Goal: Task Accomplishment & Management: Complete application form

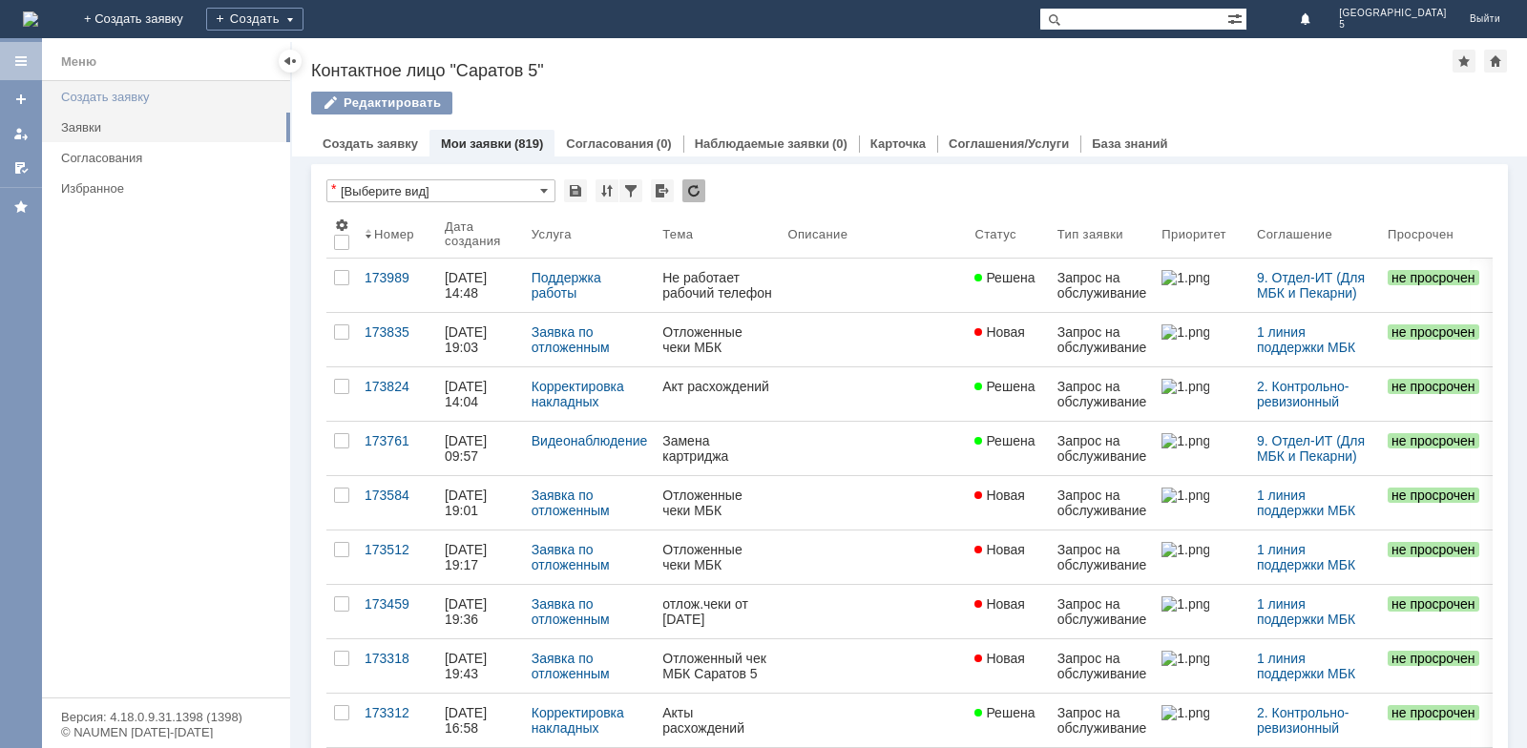
click at [121, 105] on link "Создать заявку" at bounding box center [169, 97] width 233 height 30
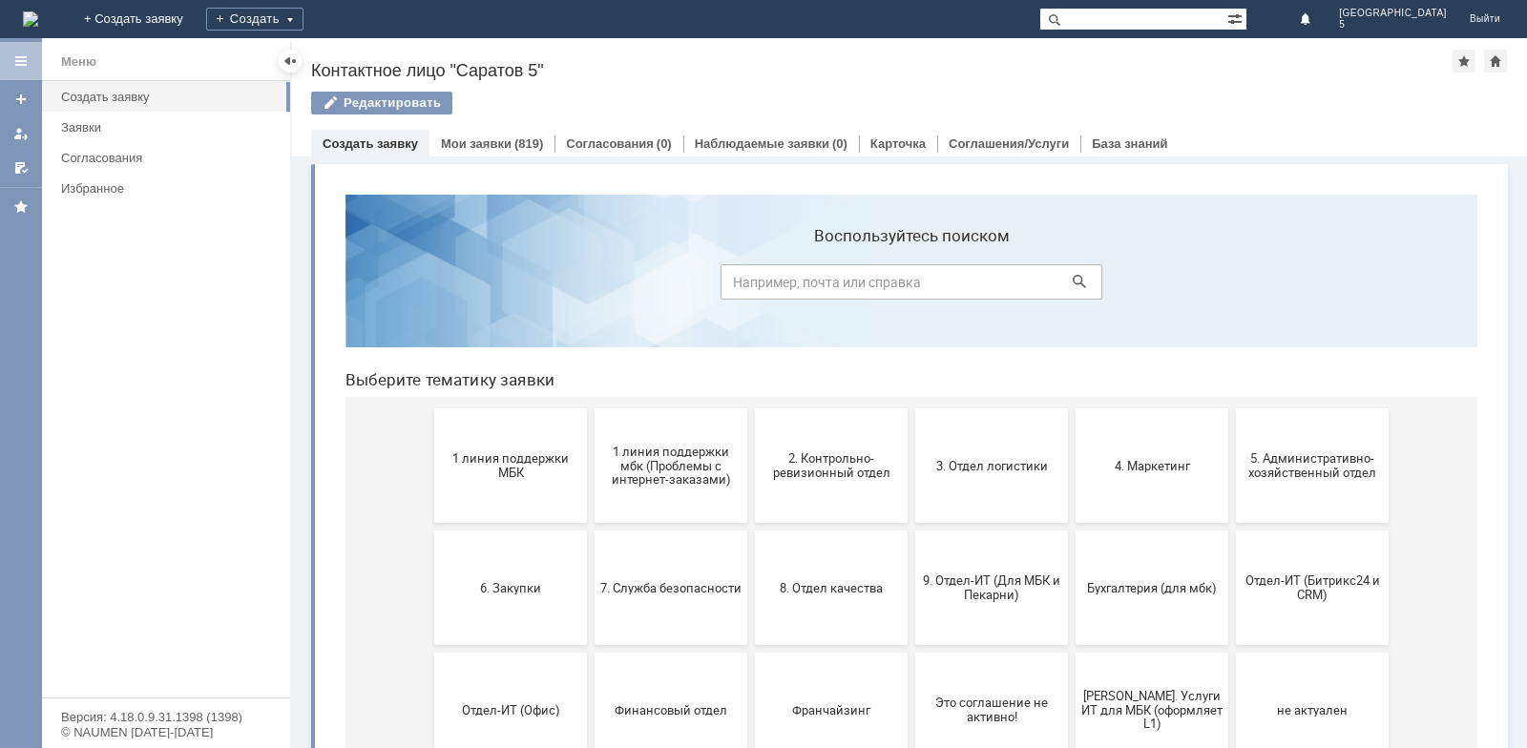
drag, startPoint x: 449, startPoint y: 436, endPoint x: 450, endPoint y: 447, distance: 10.7
click at [450, 439] on button "1 линия поддержки МБК" at bounding box center [510, 465] width 153 height 115
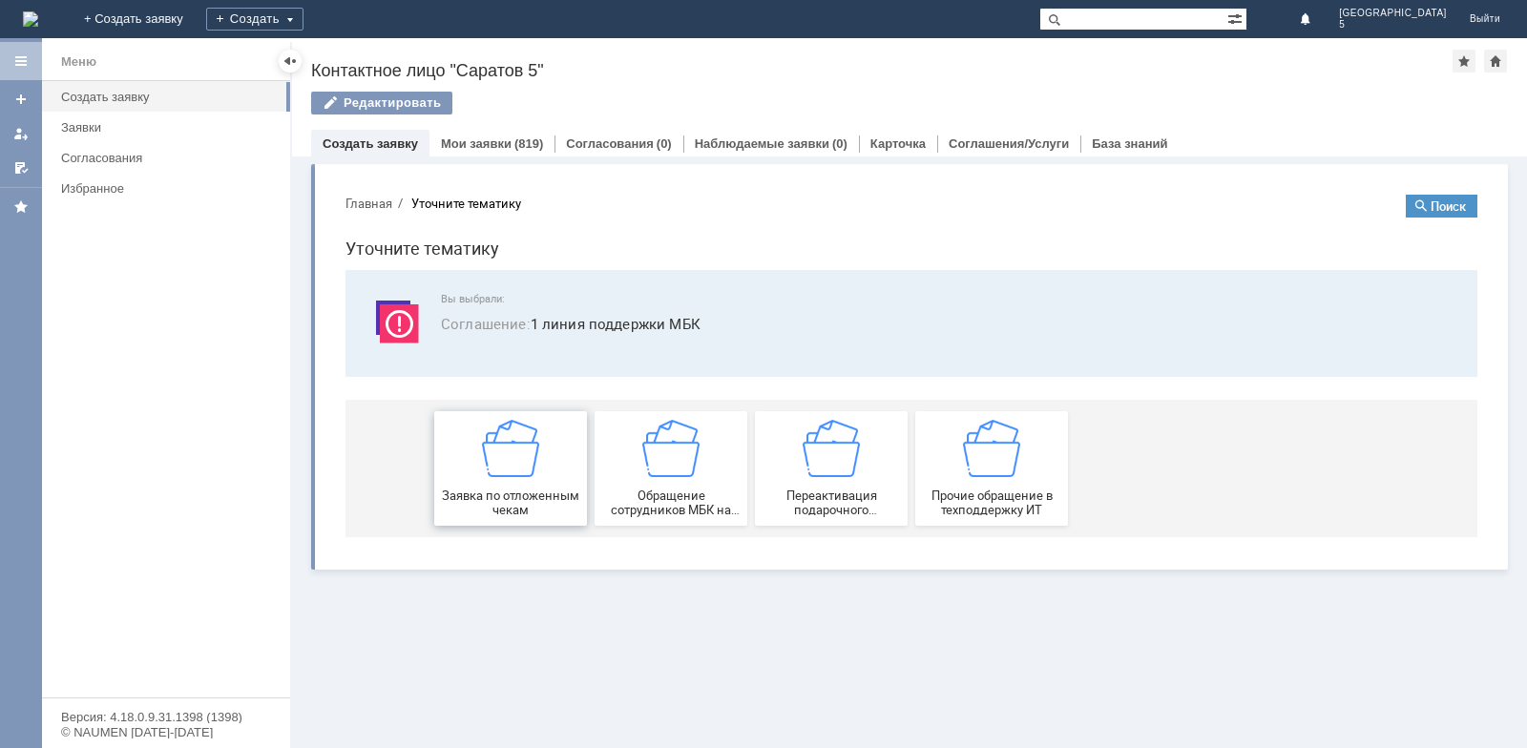
click at [503, 471] on img at bounding box center [510, 448] width 57 height 57
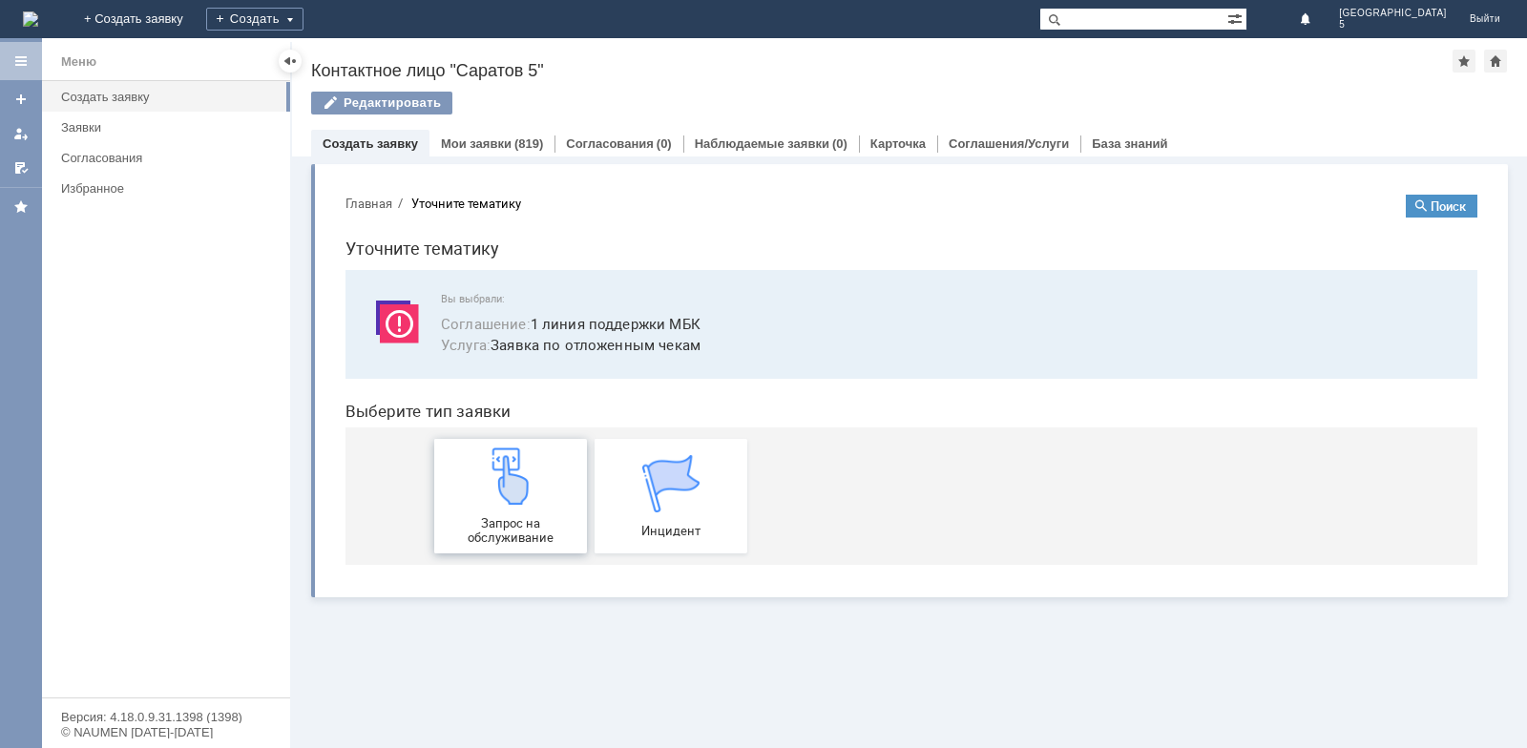
click at [519, 486] on img at bounding box center [510, 476] width 57 height 57
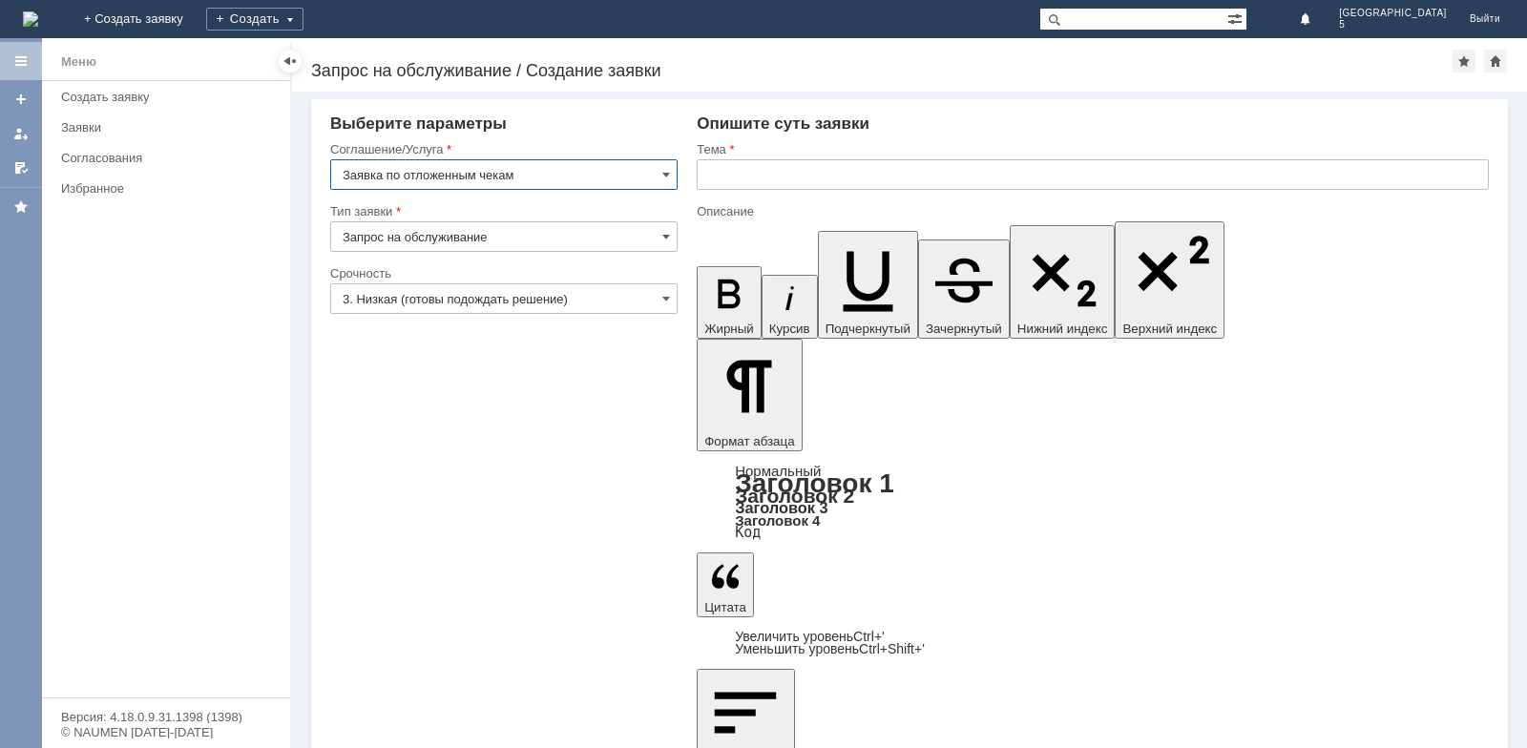
click at [903, 187] on input "text" at bounding box center [1093, 174] width 792 height 31
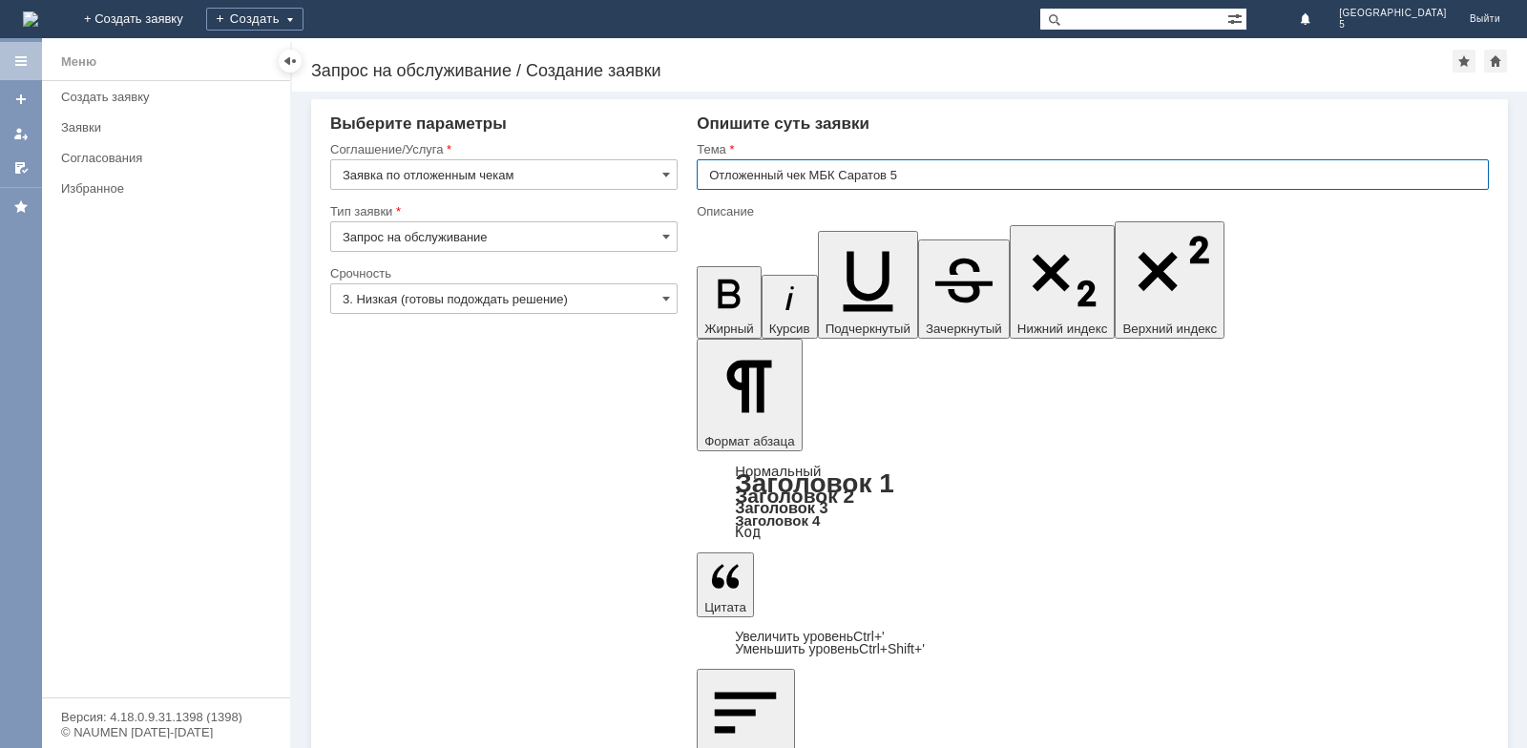
type input "Отложенный чек МБК Саратов 5"
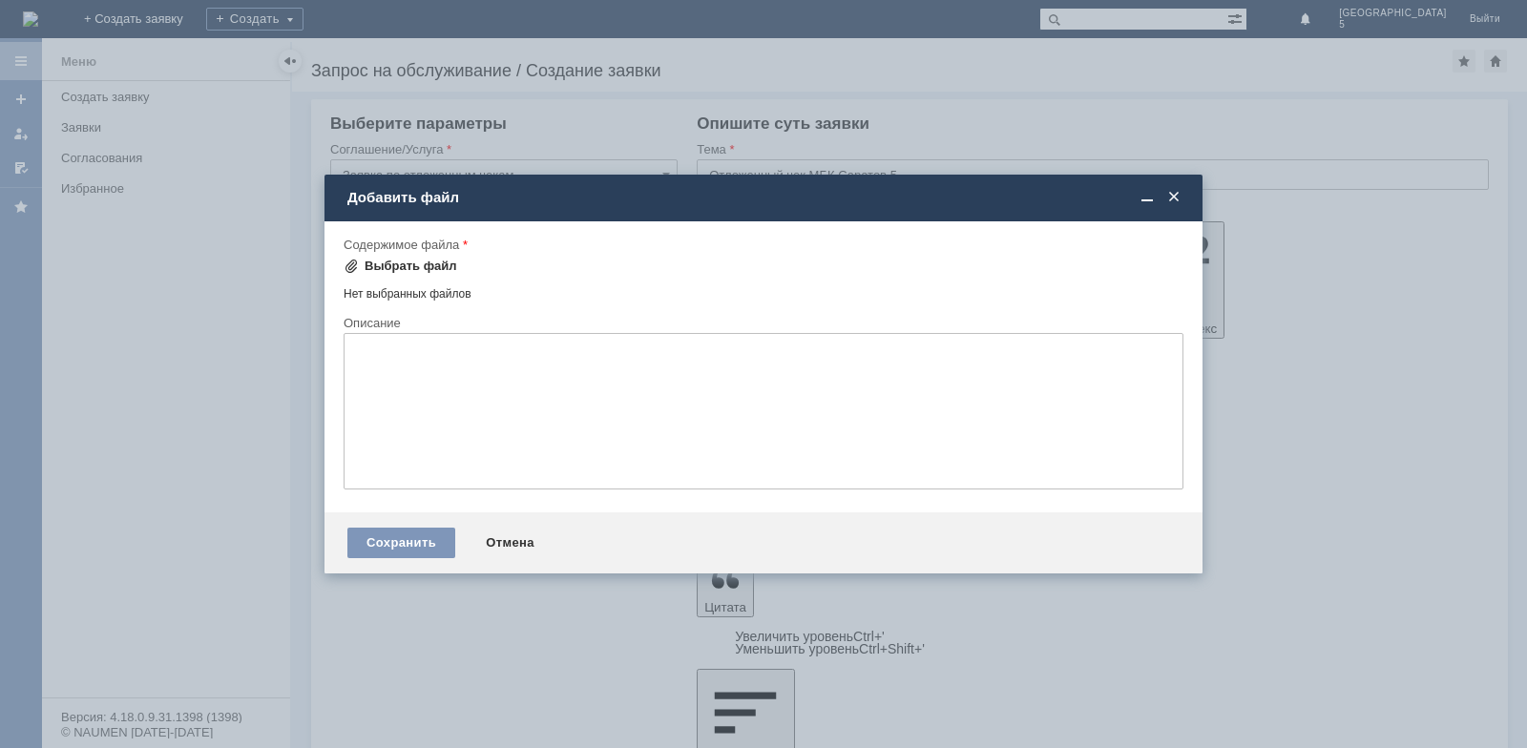
click at [424, 271] on div "Выбрать файл" at bounding box center [411, 266] width 93 height 15
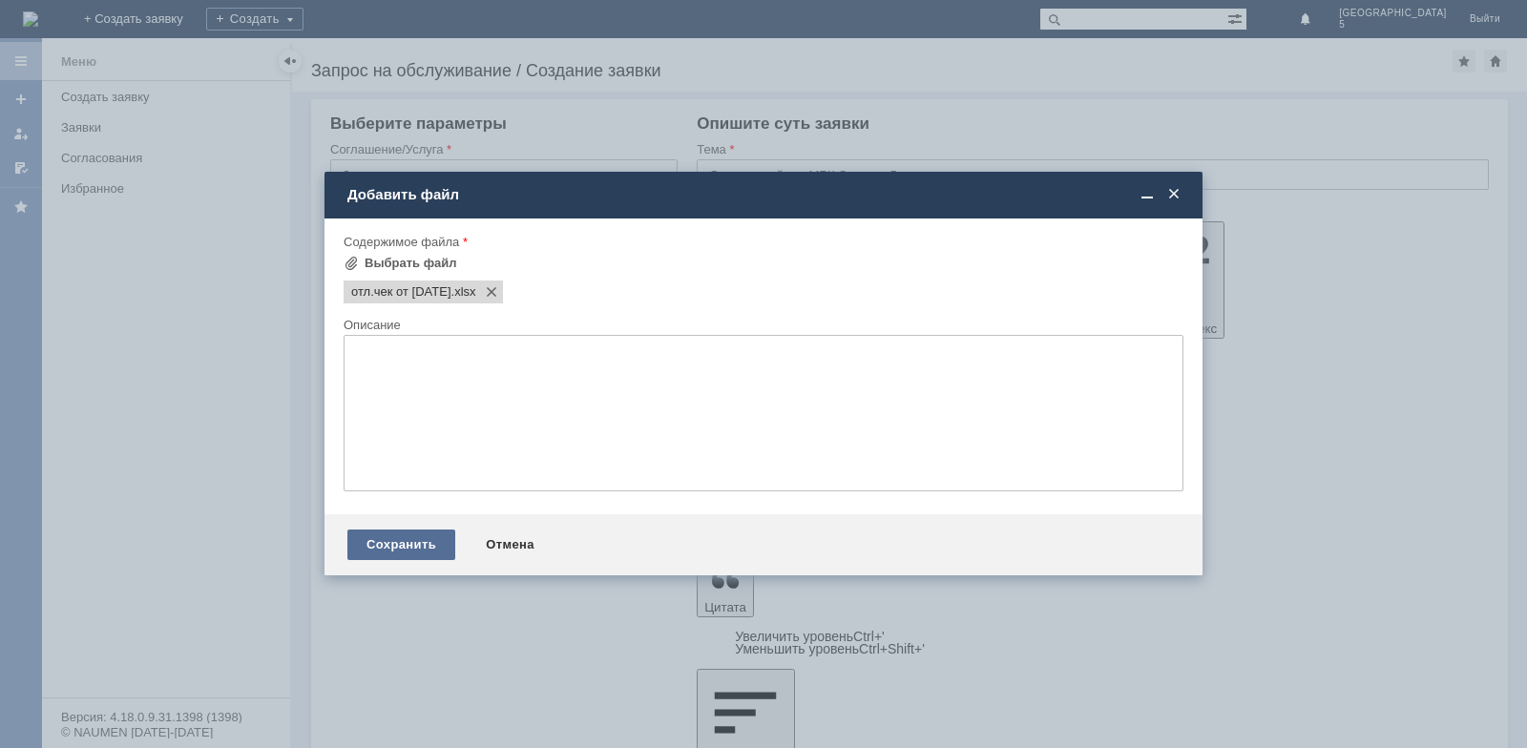
click at [407, 540] on div "Сохранить" at bounding box center [401, 545] width 108 height 31
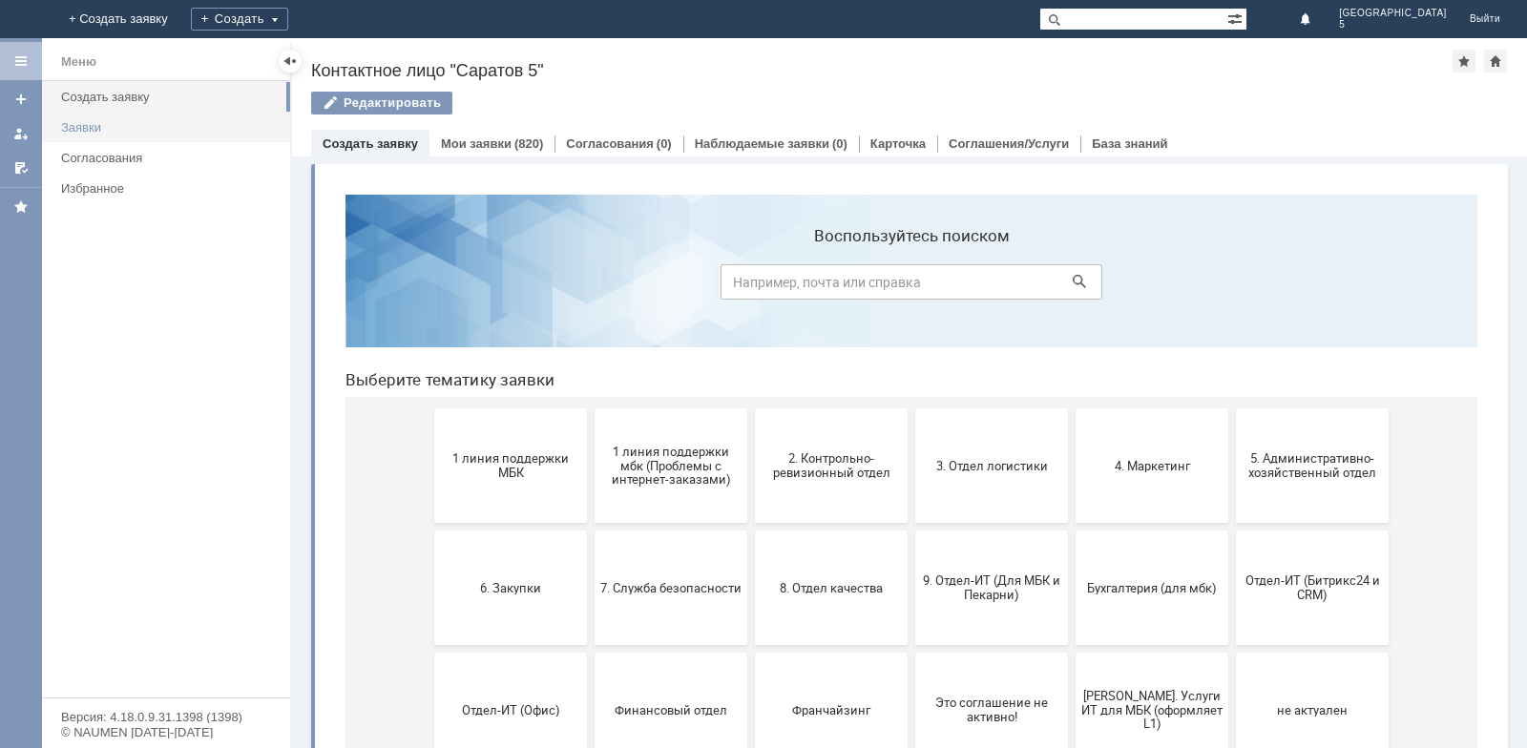
click at [119, 130] on div "Заявки" at bounding box center [170, 127] width 218 height 14
